Goal: Use online tool/utility: Utilize a website feature to perform a specific function

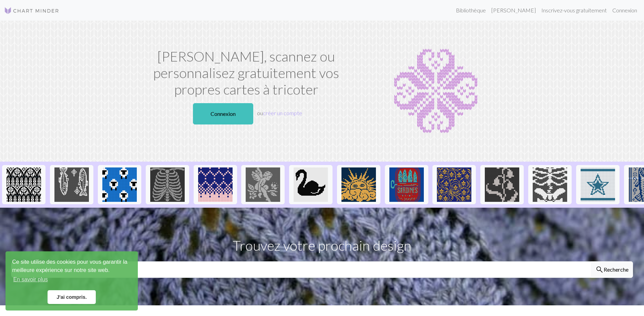
click at [69, 298] on link "J'ai compris." at bounding box center [72, 298] width 48 height 14
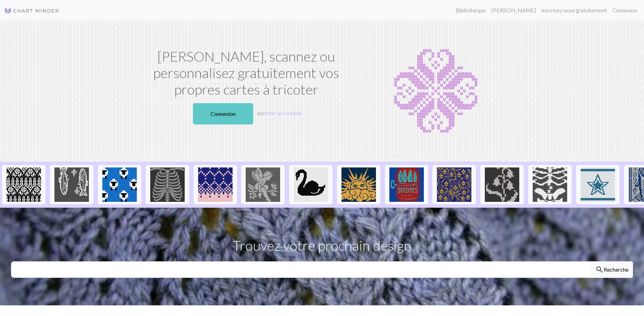
click at [227, 119] on link "Connexion" at bounding box center [223, 113] width 60 height 21
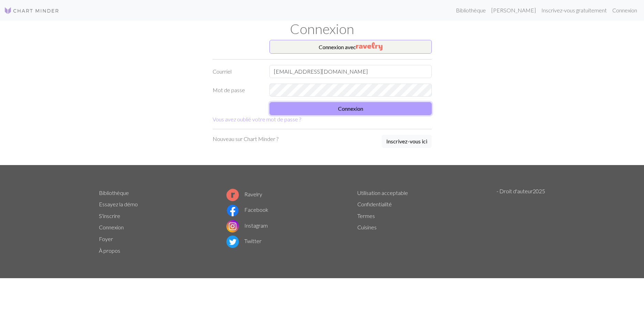
click at [312, 108] on button "Connexion" at bounding box center [350, 108] width 162 height 13
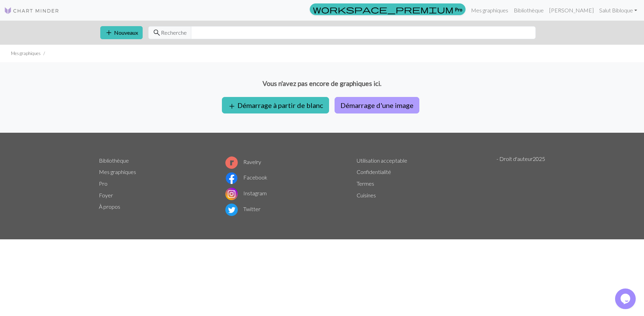
click at [352, 104] on button "Démarrage d'une image" at bounding box center [376, 105] width 85 height 17
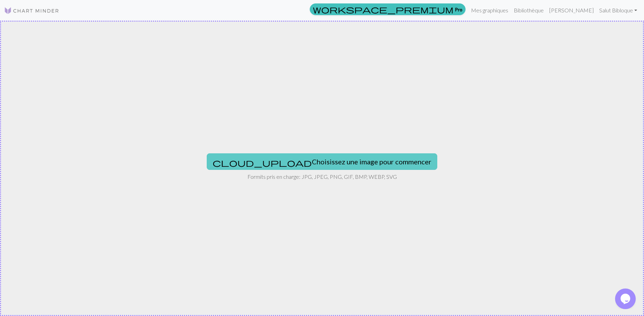
click at [314, 164] on button "cloud_upload Choisissez une image pour commencer" at bounding box center [322, 162] width 230 height 17
type input "C:\fakepath\Vegeta.png"
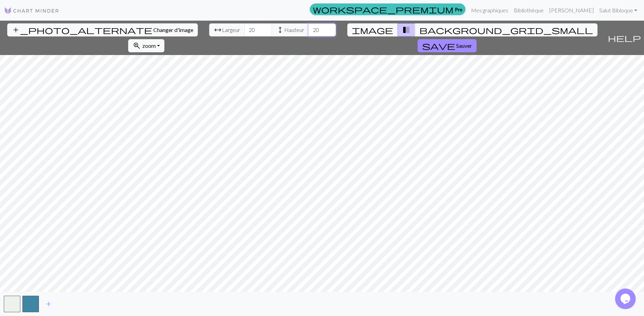
click at [308, 30] on input "20" at bounding box center [322, 29] width 28 height 13
click at [419, 30] on span "background_grid_small" at bounding box center [506, 30] width 174 height 10
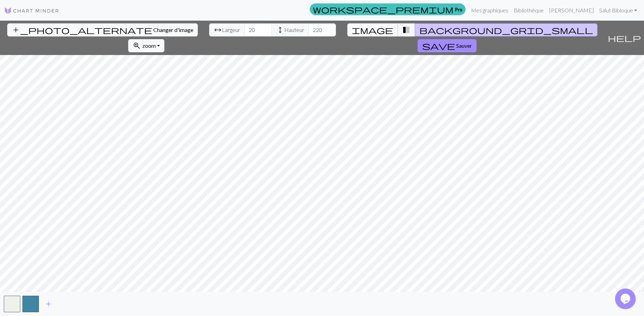
click at [359, 26] on span "image" at bounding box center [372, 30] width 41 height 10
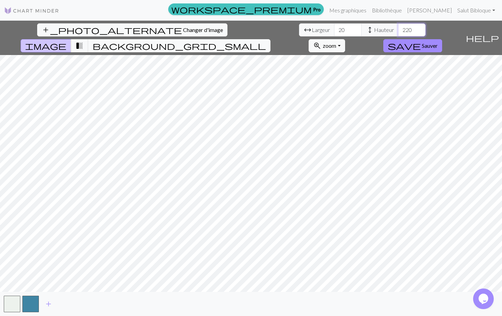
click at [398, 29] on input "220" at bounding box center [412, 29] width 28 height 13
type input "20"
click at [334, 31] on input "20" at bounding box center [348, 29] width 28 height 13
click at [334, 28] on input "10" at bounding box center [348, 29] width 28 height 13
type input "1"
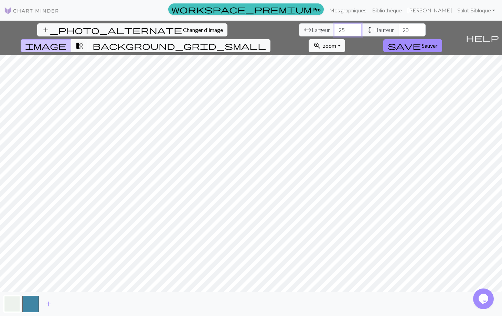
type input "25"
click at [443, 39] on button "save Sauver" at bounding box center [413, 45] width 59 height 13
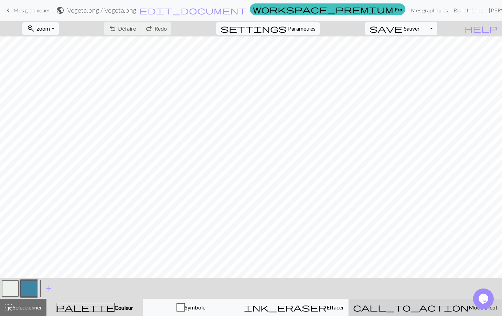
click at [433, 307] on span "call_to_action" at bounding box center [411, 308] width 116 height 10
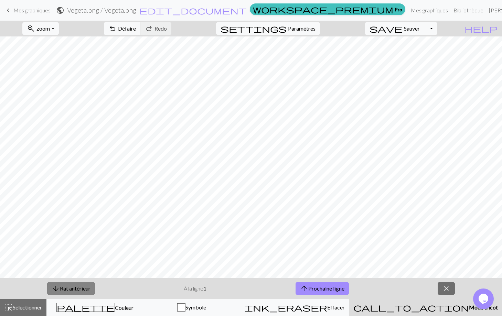
click at [79, 291] on button "arrow_downward Rat antérieur" at bounding box center [71, 288] width 48 height 13
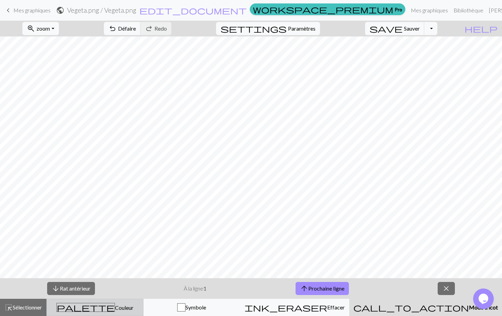
click at [97, 309] on span "palette" at bounding box center [86, 308] width 58 height 10
